Goal: Check status

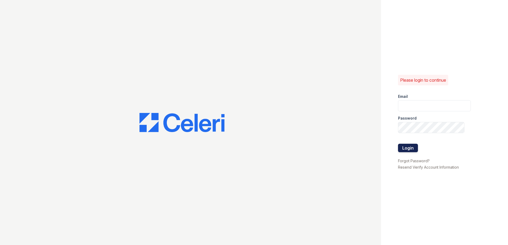
type input "[EMAIL_ADDRESS][DOMAIN_NAME]"
click at [409, 150] on button "Login" at bounding box center [408, 148] width 20 height 8
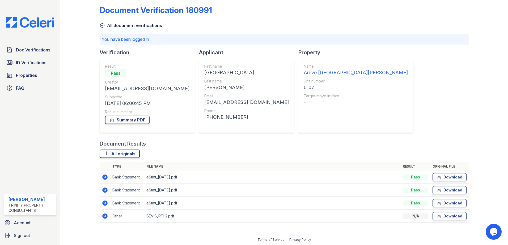
scroll to position [6, 0]
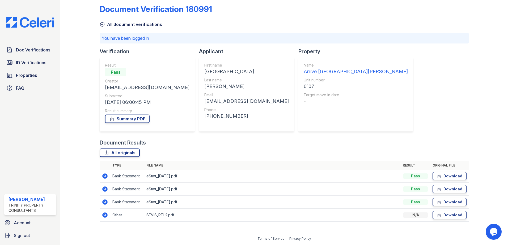
click at [103, 214] on icon at bounding box center [104, 215] width 5 height 5
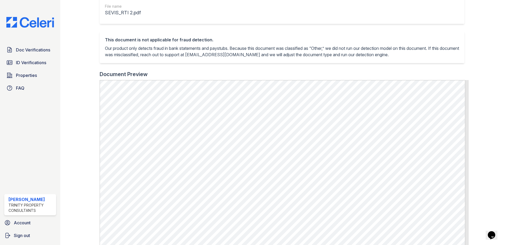
scroll to position [133, 0]
